Goal: Task Accomplishment & Management: Complete application form

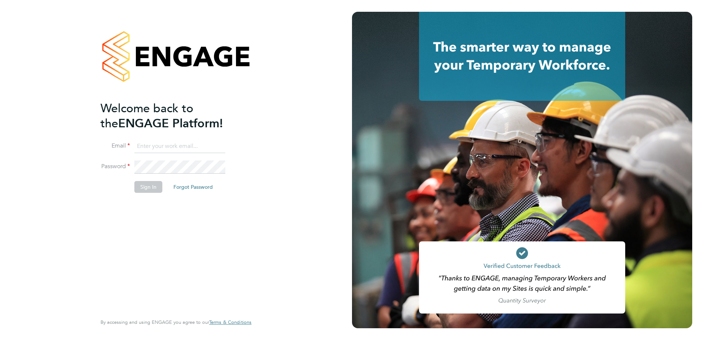
type input "[EMAIL_ADDRESS][DOMAIN_NAME]"
click at [294, 188] on div "Welcome back to the ENGAGE Platform! Email [EMAIL_ADDRESS][DOMAIN_NAME] Passwor…" at bounding box center [176, 170] width 352 height 340
click at [150, 186] on button "Sign In" at bounding box center [148, 187] width 28 height 12
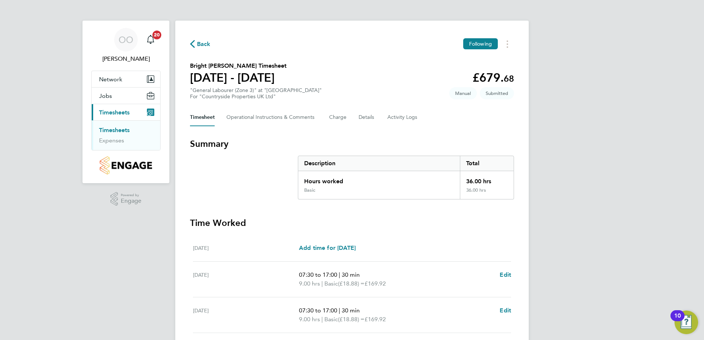
click at [443, 124] on div "Timesheet Operational Instructions & Comments Charge Details Activity Logs" at bounding box center [352, 118] width 324 height 18
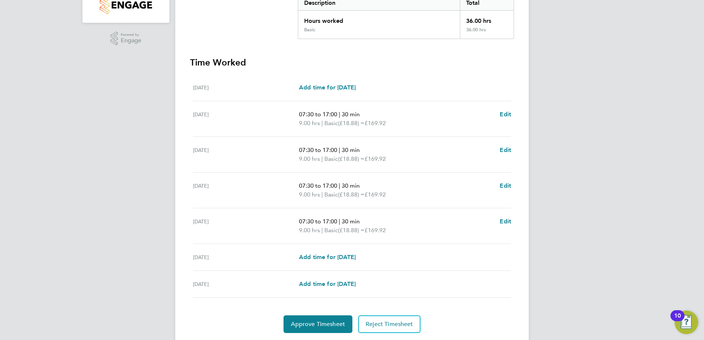
scroll to position [162, 0]
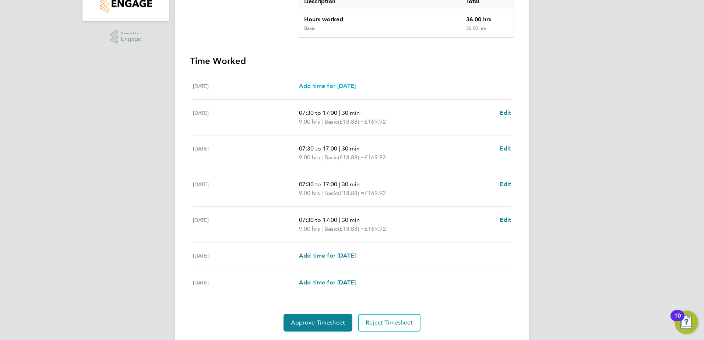
click at [309, 85] on span "Add time for Mon 25 Aug" at bounding box center [327, 85] width 57 height 7
select select "30"
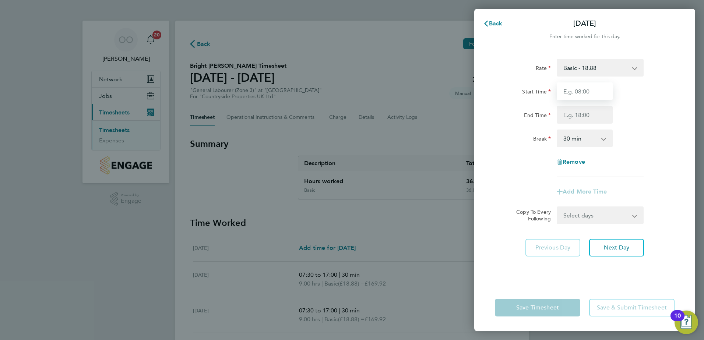
click at [584, 93] on input "Start Time" at bounding box center [584, 91] width 56 height 18
type input "07:30"
click at [579, 115] on input "End Time" at bounding box center [584, 115] width 56 height 18
type input "17:00"
click at [431, 142] on div "Mon 25 Aug Cancel Enter time worked for this day. Rate Basic - 18.88 Start Time…" at bounding box center [352, 170] width 704 height 340
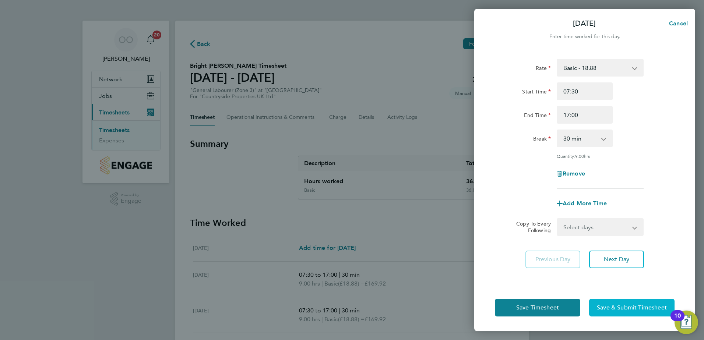
click at [618, 310] on span "Save & Submit Timesheet" at bounding box center [632, 307] width 70 height 7
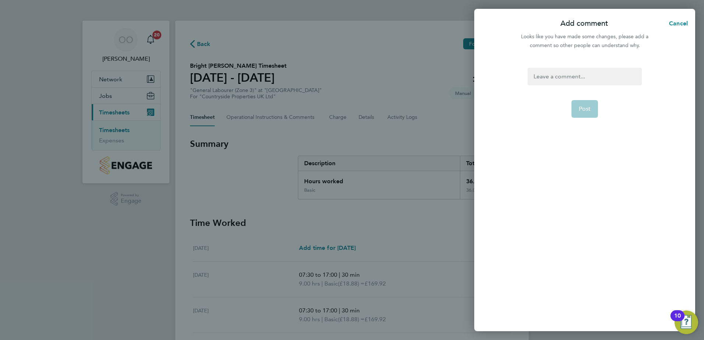
click at [558, 74] on div at bounding box center [584, 77] width 114 height 18
click at [549, 79] on div at bounding box center [584, 77] width 114 height 18
click at [586, 114] on span "Post" at bounding box center [585, 117] width 12 height 7
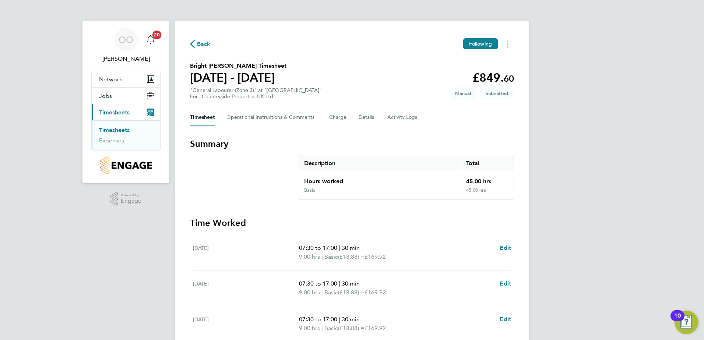
click at [476, 126] on div "Timesheet Operational Instructions & Comments Charge Details Activity Logs" at bounding box center [352, 118] width 324 height 18
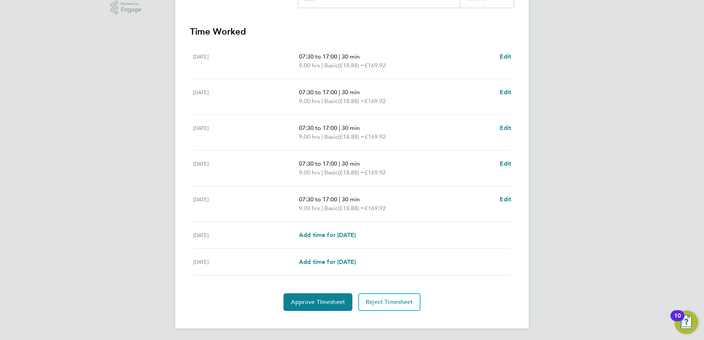
scroll to position [192, 0]
click at [311, 302] on span "Approve Timesheet" at bounding box center [318, 301] width 54 height 7
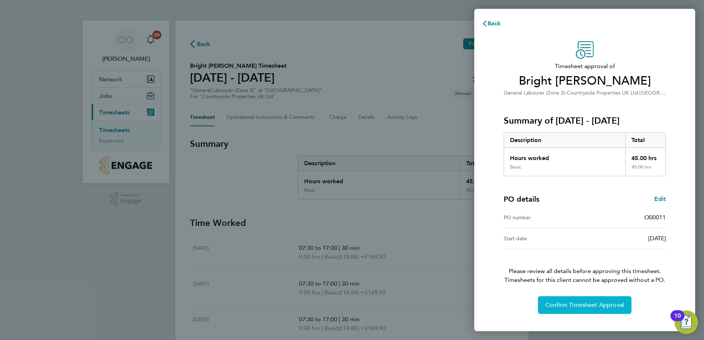
click at [544, 314] on button "Confirm Timesheet Approval" at bounding box center [584, 305] width 93 height 18
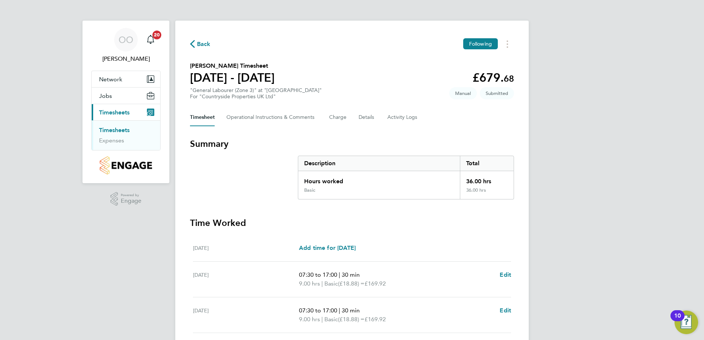
click at [370, 95] on section "Lacramioara Dobrican's Timesheet 25 - 31 Aug 2025 £679. 68 "General Labourer (Z…" at bounding box center [352, 80] width 324 height 38
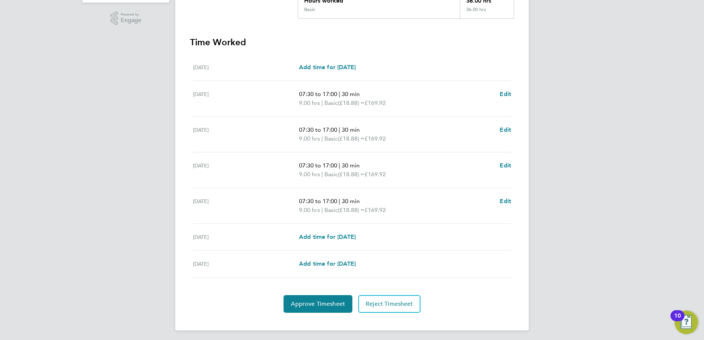
scroll to position [183, 0]
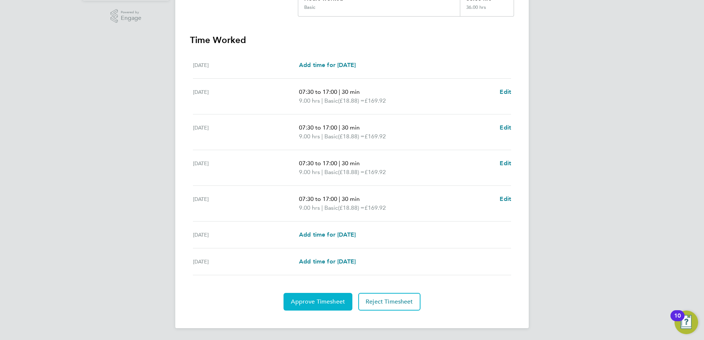
click at [305, 299] on span "Approve Timesheet" at bounding box center [318, 301] width 54 height 7
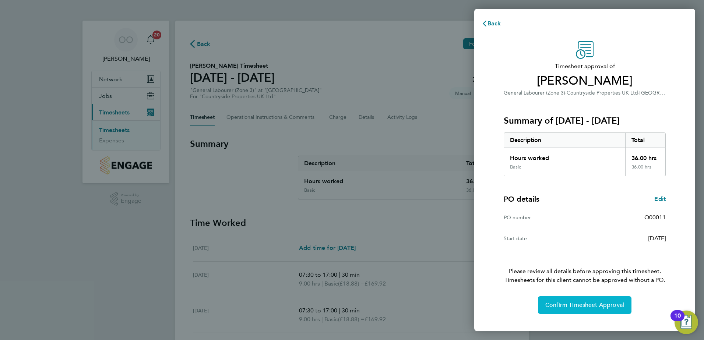
click at [569, 302] on span "Confirm Timesheet Approval" at bounding box center [584, 304] width 79 height 7
